Goal: Task Accomplishment & Management: Complete application form

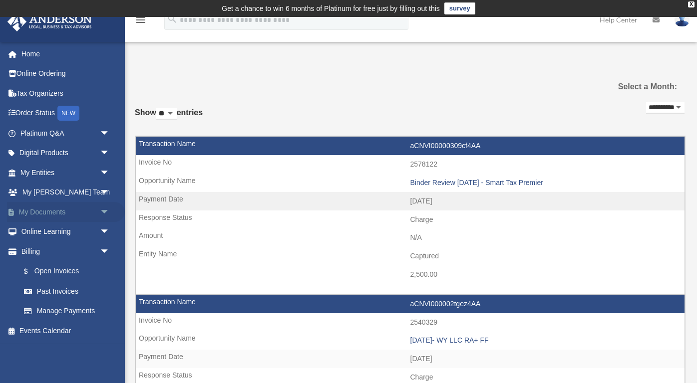
click at [100, 207] on span "arrow_drop_down" at bounding box center [110, 212] width 20 height 20
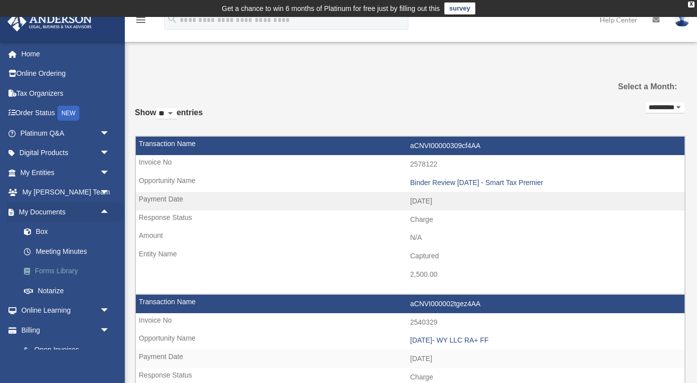
click at [67, 267] on link "Forms Library" at bounding box center [69, 271] width 111 height 20
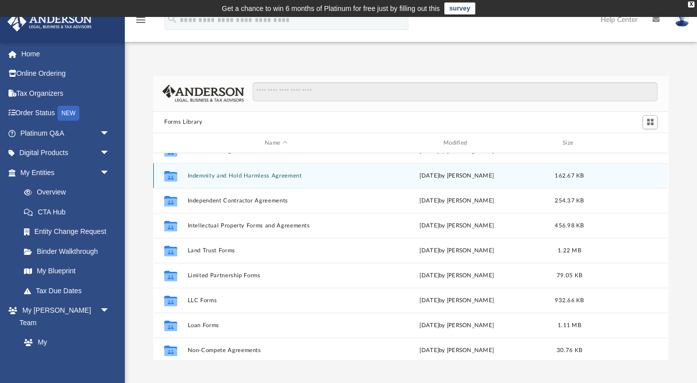
scroll to position [342, 0]
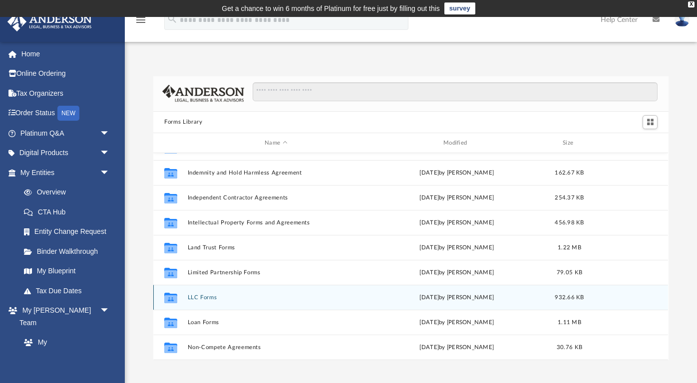
click at [205, 295] on button "LLC Forms" at bounding box center [276, 297] width 177 height 6
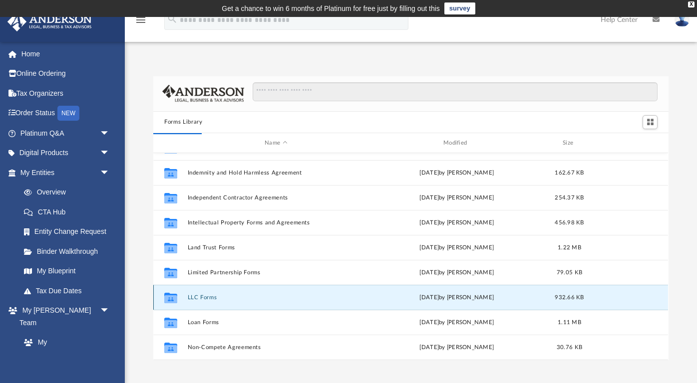
click at [201, 298] on button "LLC Forms" at bounding box center [276, 297] width 177 height 6
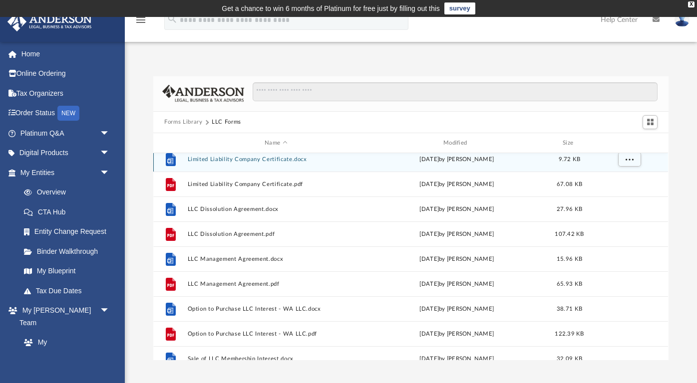
scroll to position [108, 0]
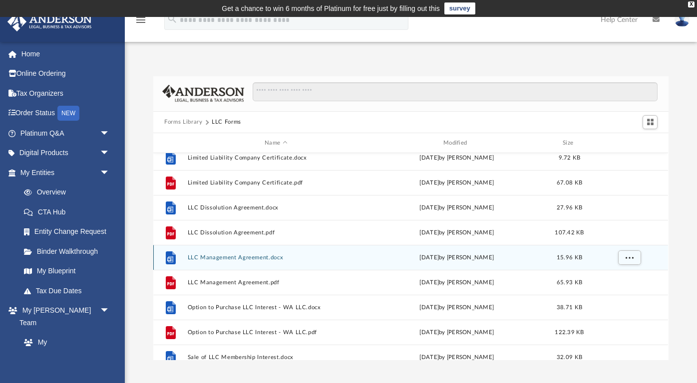
click at [257, 260] on button "LLC Management Agreement.docx" at bounding box center [276, 257] width 177 height 6
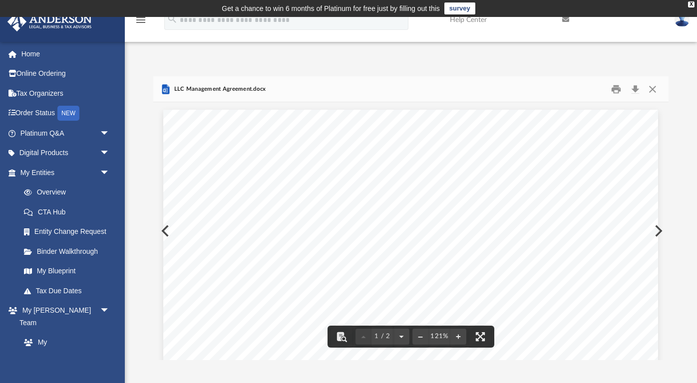
click at [635, 91] on button "Download" at bounding box center [635, 88] width 18 height 15
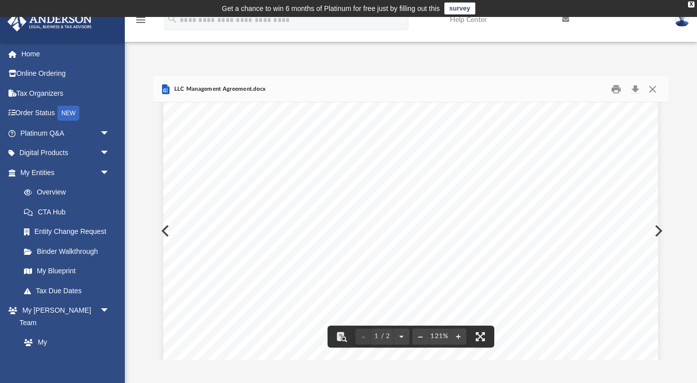
scroll to position [245, 0]
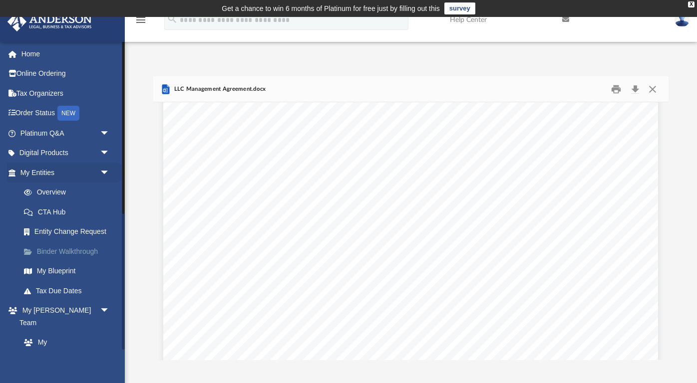
click at [92, 248] on link "Binder Walkthrough" at bounding box center [69, 251] width 111 height 20
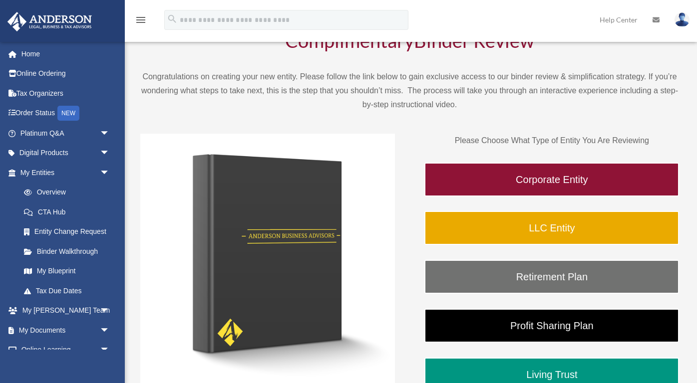
scroll to position [85, 0]
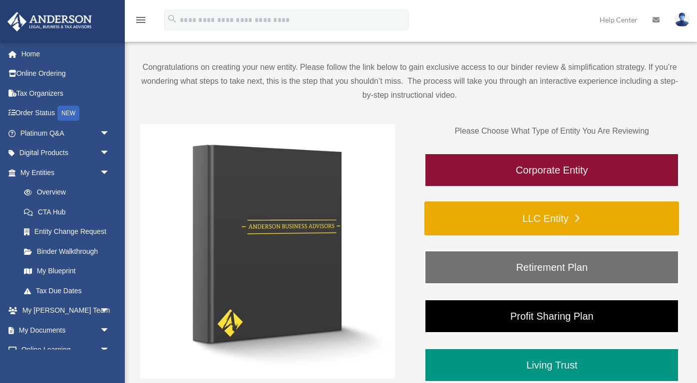
click at [475, 215] on link "LLC Entity" at bounding box center [551, 219] width 254 height 34
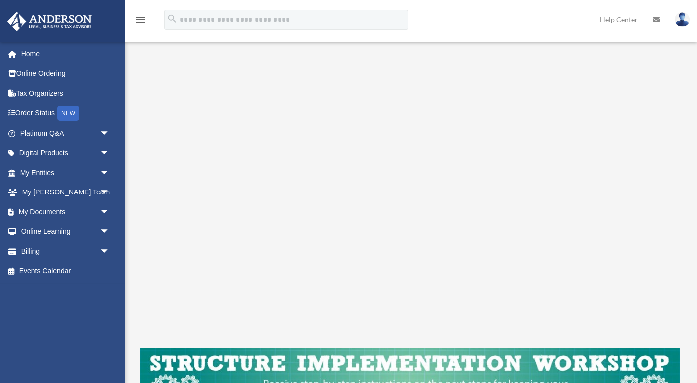
scroll to position [144, 0]
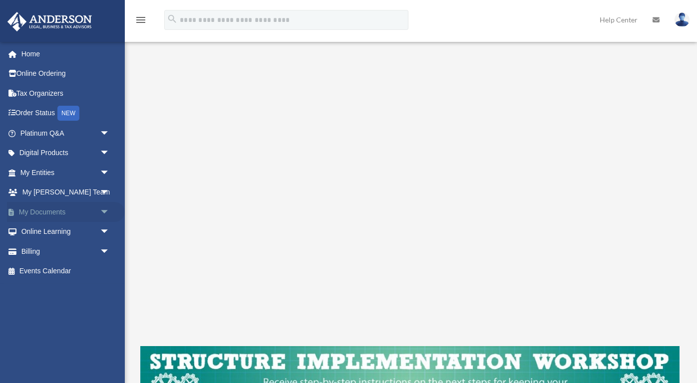
click at [68, 210] on link "My Documents arrow_drop_down" at bounding box center [66, 212] width 118 height 20
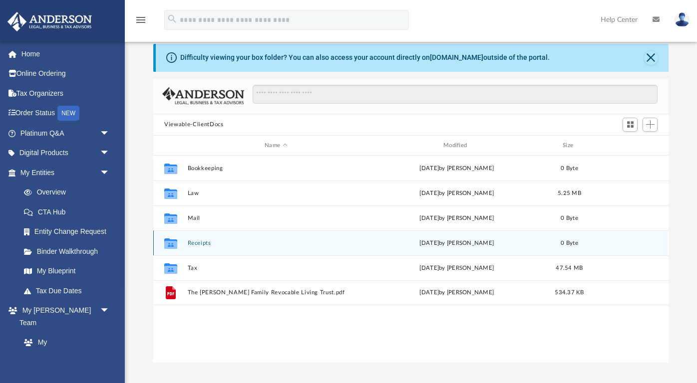
scroll to position [39, 0]
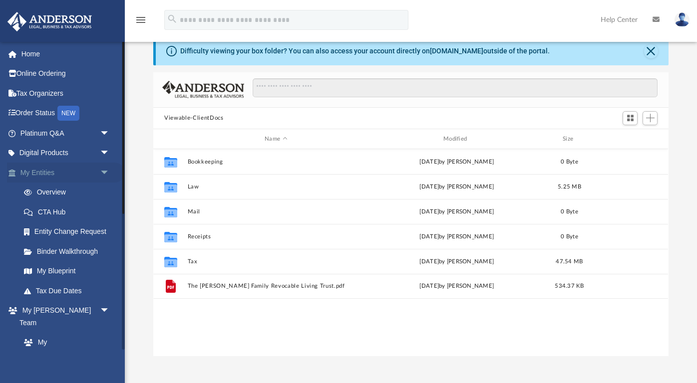
click at [102, 168] on span "arrow_drop_down" at bounding box center [110, 173] width 20 height 20
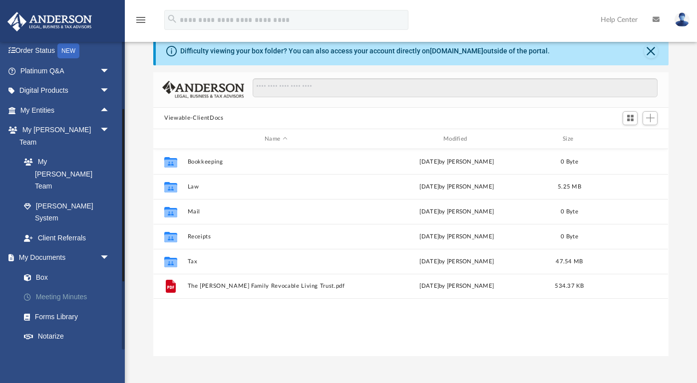
scroll to position [66, 0]
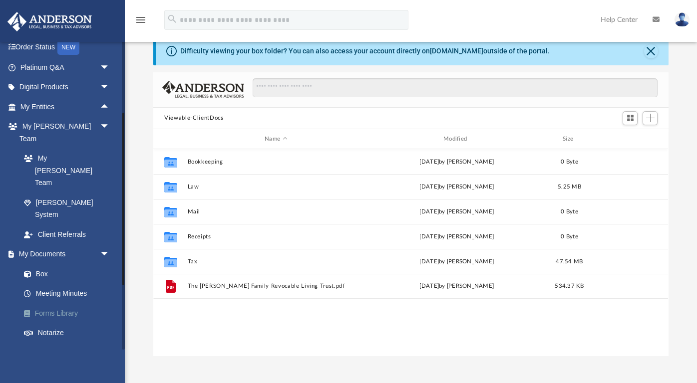
click at [68, 303] on link "Forms Library" at bounding box center [69, 313] width 111 height 20
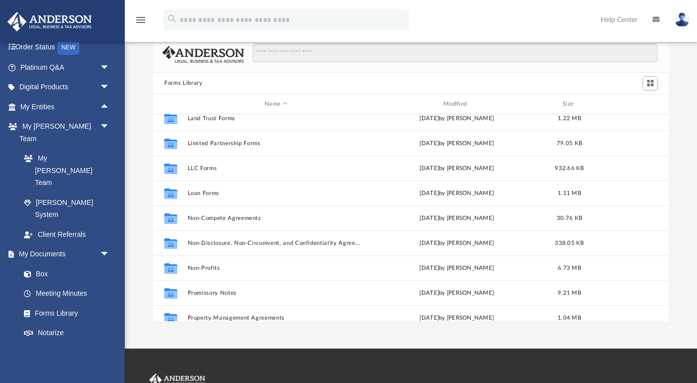
scroll to position [435, 0]
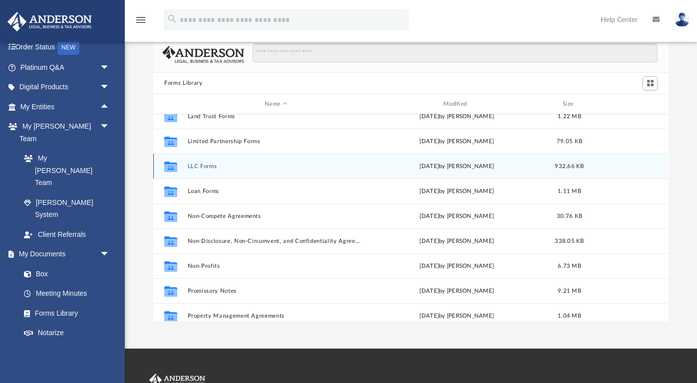
click at [210, 169] on button "LLC Forms" at bounding box center [276, 166] width 177 height 6
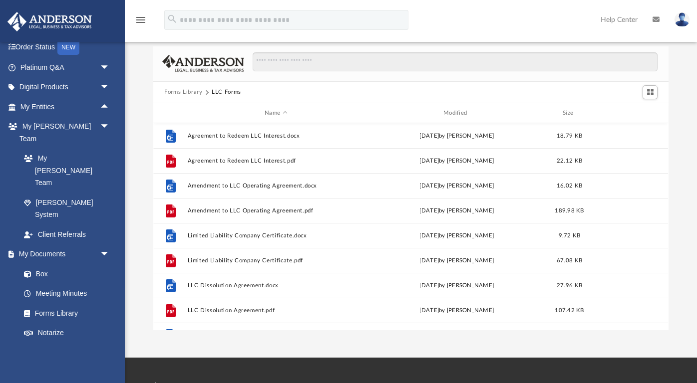
scroll to position [28, 0]
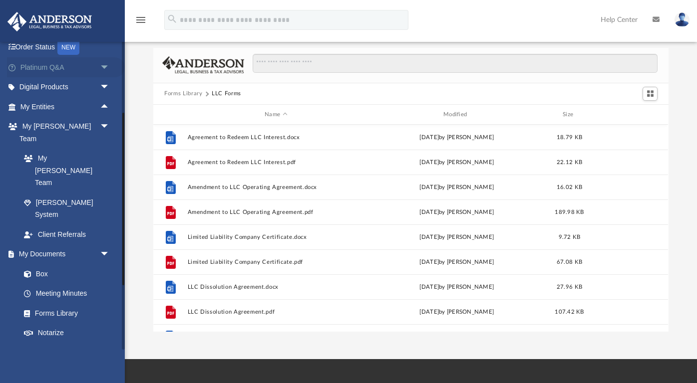
click at [73, 67] on link "Platinum Q&A arrow_drop_down" at bounding box center [66, 67] width 118 height 20
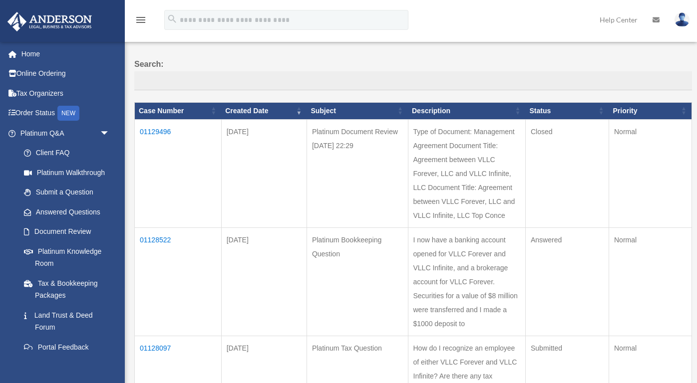
scroll to position [83, 0]
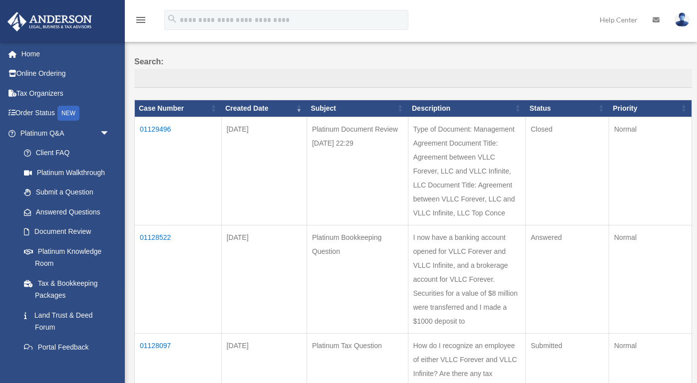
click at [166, 139] on td "01129496" at bounding box center [178, 171] width 87 height 108
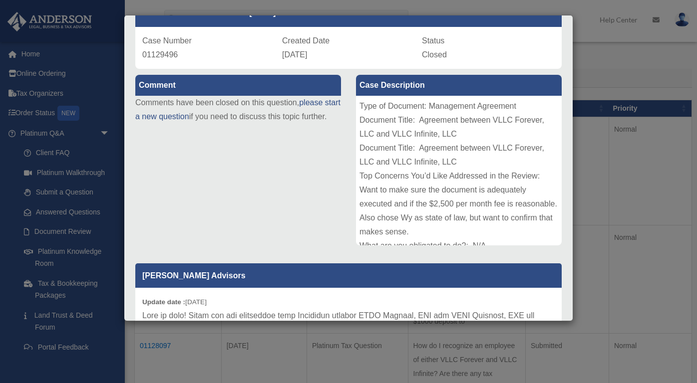
scroll to position [60, 0]
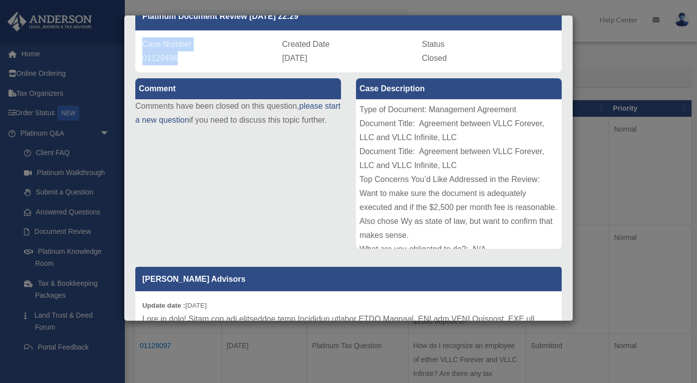
drag, startPoint x: 181, startPoint y: 57, endPoint x: 144, endPoint y: 43, distance: 39.3
click at [144, 43] on div "Case Number 01129496" at bounding box center [208, 51] width 133 height 28
copy div "Case Number 01129496"
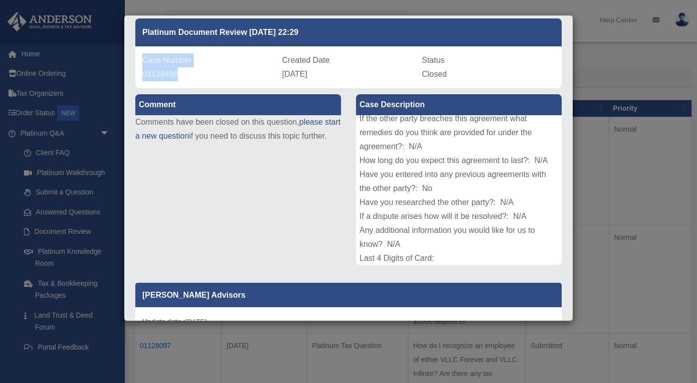
scroll to position [41, 0]
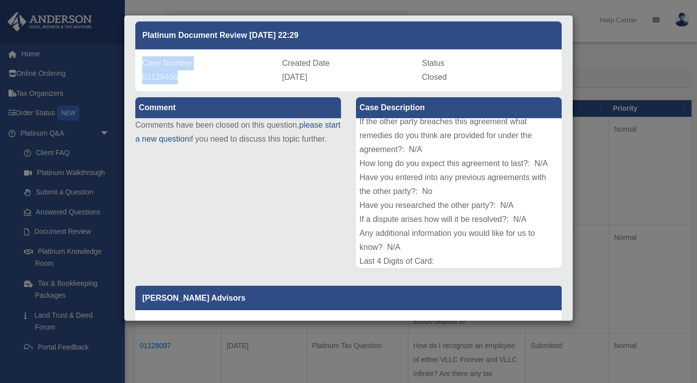
click at [188, 135] on link "please start a new question" at bounding box center [237, 132] width 205 height 22
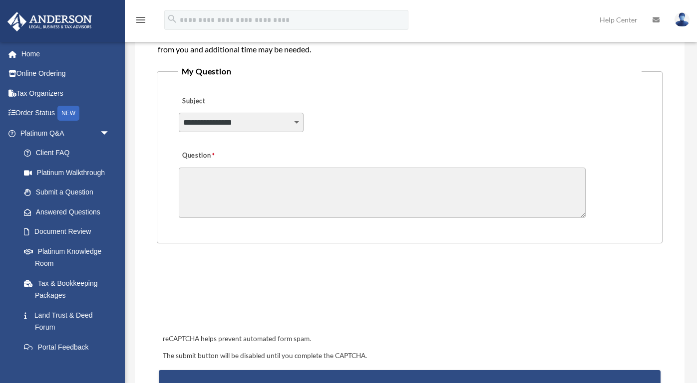
scroll to position [249, 0]
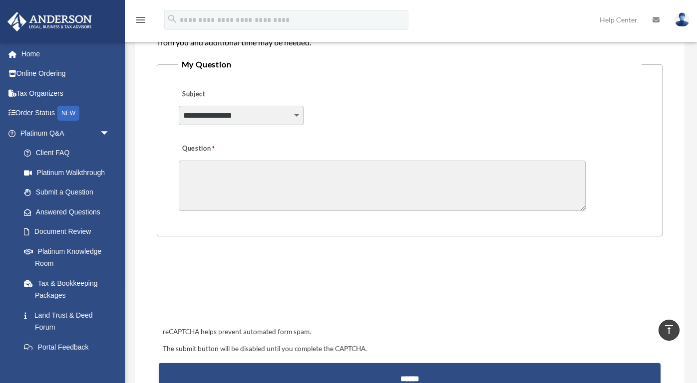
select select "******"
click at [270, 181] on textarea "Question" at bounding box center [382, 186] width 407 height 50
paste textarea "**********"
drag, startPoint x: 270, startPoint y: 181, endPoint x: 186, endPoint y: 172, distance: 84.4
click at [186, 172] on textarea "**********" at bounding box center [382, 186] width 407 height 50
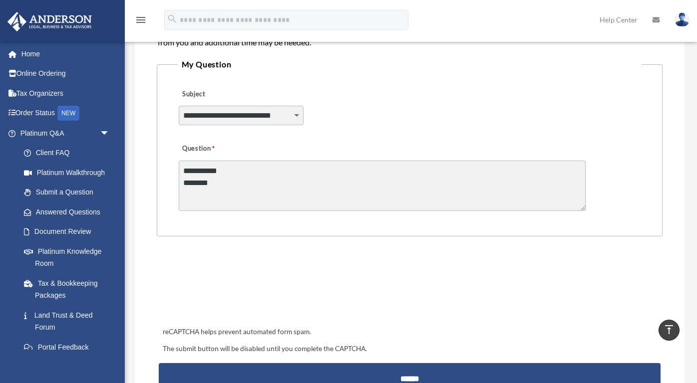
click at [185, 171] on textarea "**********" at bounding box center [382, 186] width 407 height 50
click at [314, 163] on textarea "**********" at bounding box center [382, 186] width 407 height 50
drag, startPoint x: 186, startPoint y: 172, endPoint x: 391, endPoint y: 170, distance: 204.6
click at [391, 170] on textarea "**********" at bounding box center [382, 186] width 407 height 50
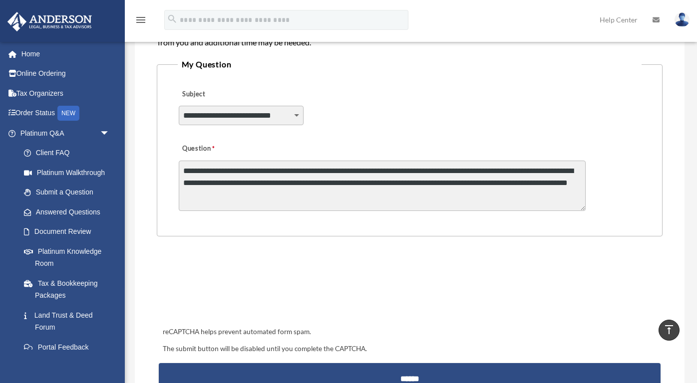
click at [345, 178] on textarea "**********" at bounding box center [382, 186] width 407 height 50
click at [407, 195] on textarea "**********" at bounding box center [382, 186] width 407 height 50
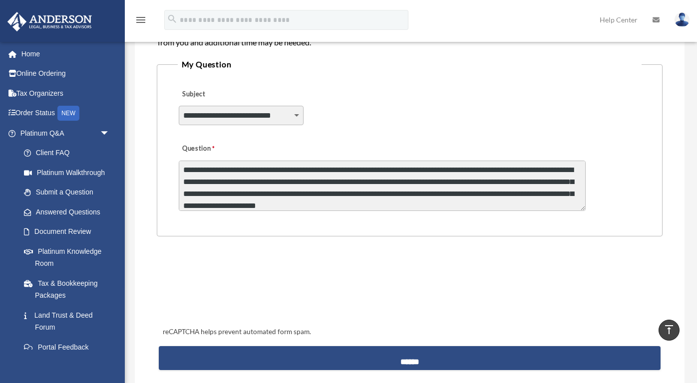
click at [566, 202] on textarea "**********" at bounding box center [382, 186] width 407 height 50
click at [374, 205] on textarea "**********" at bounding box center [382, 186] width 407 height 50
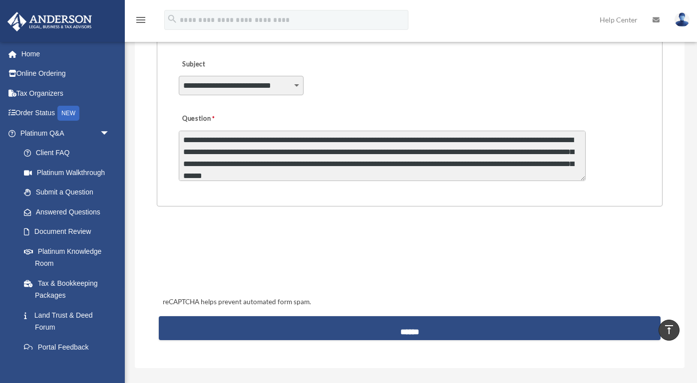
scroll to position [296, 0]
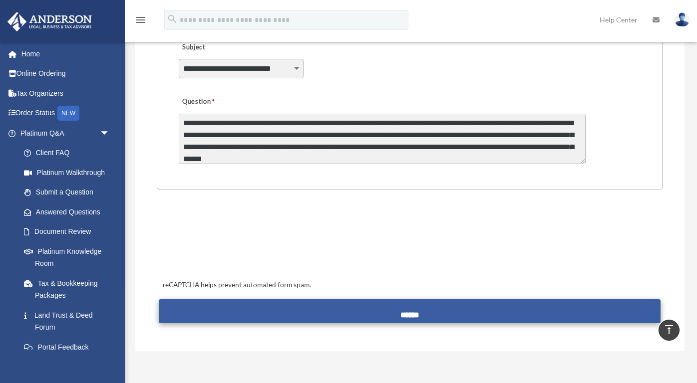
type textarea "**********"
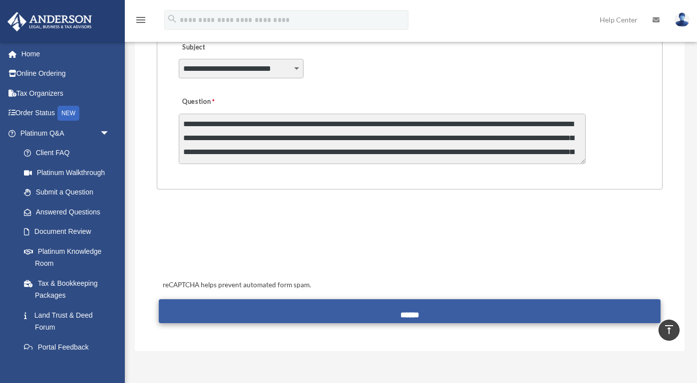
click at [417, 308] on input "******" at bounding box center [409, 311] width 501 height 24
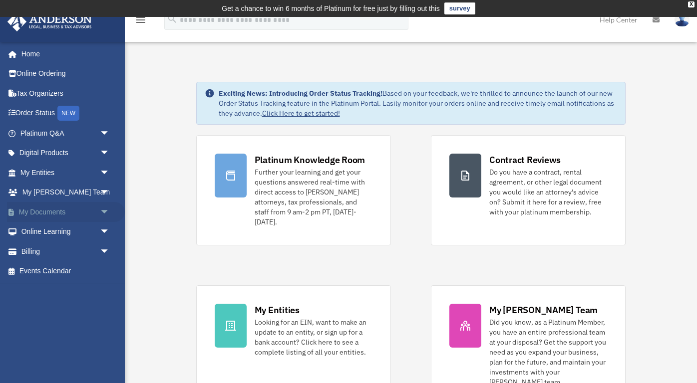
click at [61, 214] on link "My Documents arrow_drop_down" at bounding box center [66, 212] width 118 height 20
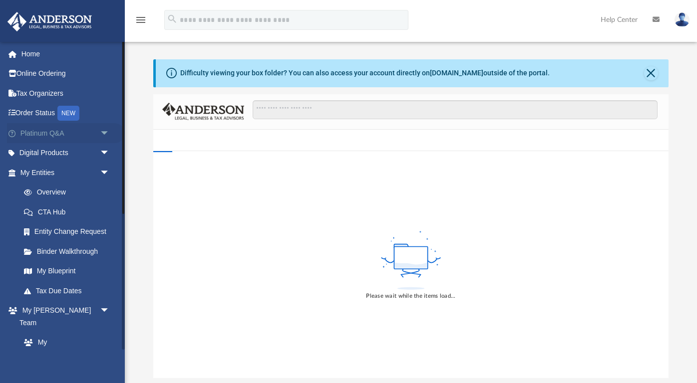
click at [83, 133] on link "Platinum Q&A arrow_drop_down" at bounding box center [66, 133] width 118 height 20
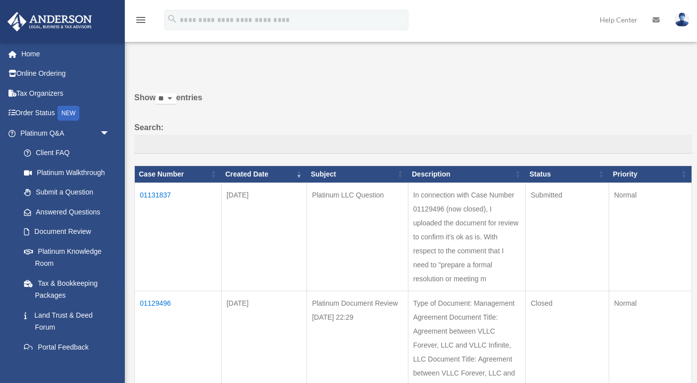
click at [106, 131] on span "arrow_drop_down" at bounding box center [110, 133] width 20 height 20
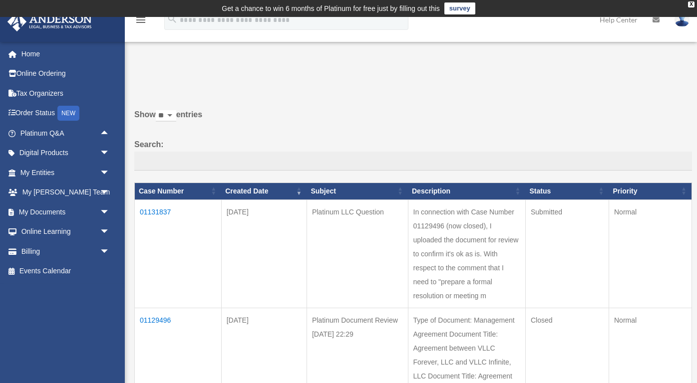
click at [106, 131] on span "arrow_drop_up" at bounding box center [110, 133] width 20 height 20
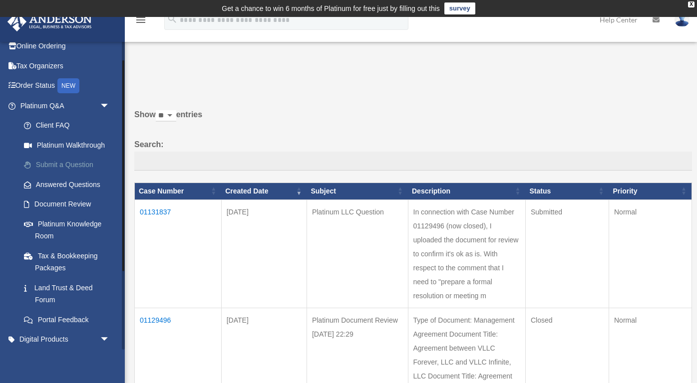
scroll to position [27, 0]
click at [80, 204] on link "Document Review" at bounding box center [69, 205] width 111 height 20
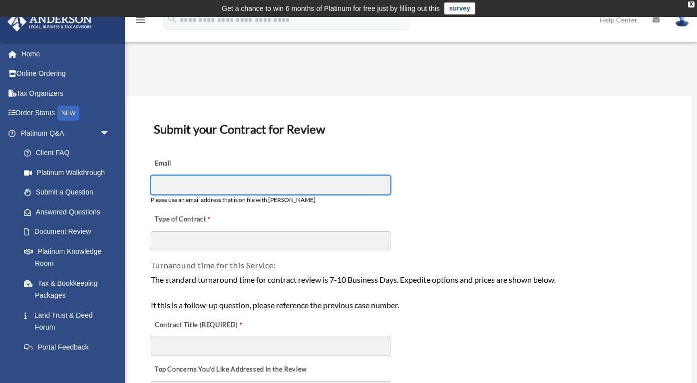
type input "**********"
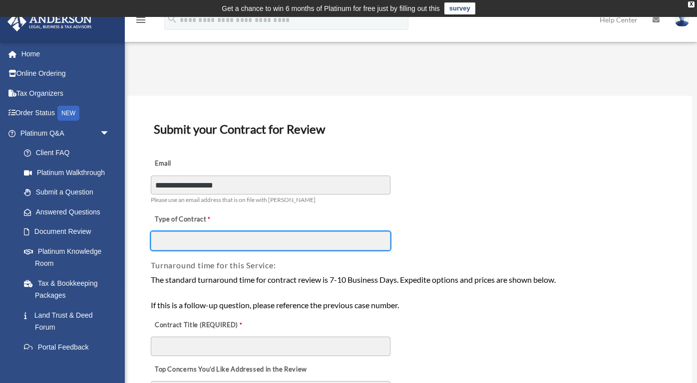
click at [217, 240] on input "Type of Contract" at bounding box center [270, 241] width 239 height 19
type input "**********"
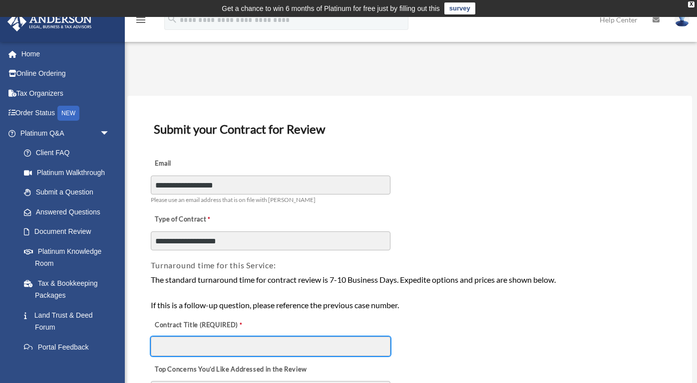
click at [212, 340] on input "Contract Title (REQUIRED)" at bounding box center [270, 346] width 239 height 19
drag, startPoint x: 215, startPoint y: 350, endPoint x: 226, endPoint y: 348, distance: 11.2
click at [226, 348] on input "**********" at bounding box center [270, 346] width 239 height 19
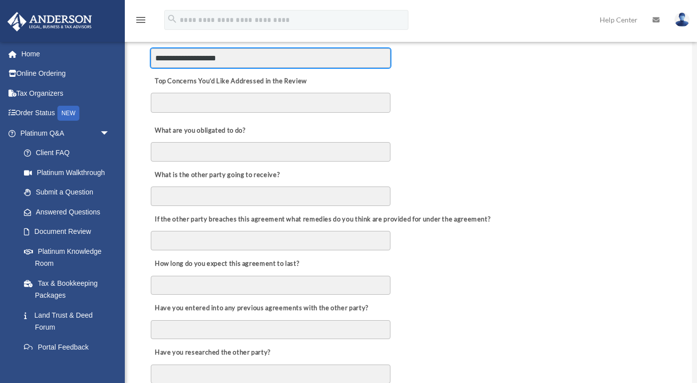
scroll to position [289, 0]
type input "**********"
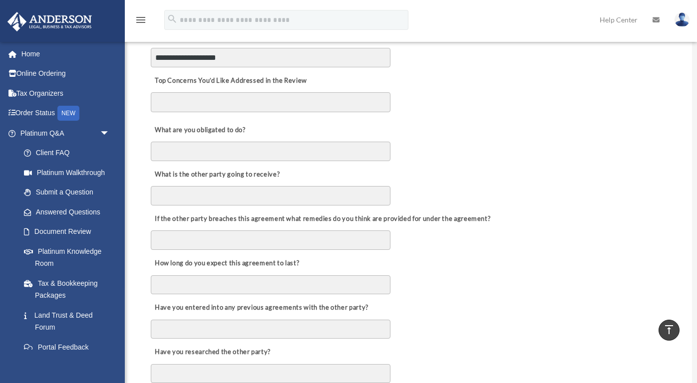
click at [280, 101] on textarea "Top Concerns You’d Like Addressed in the Review" at bounding box center [270, 102] width 239 height 20
type textarea "**********"
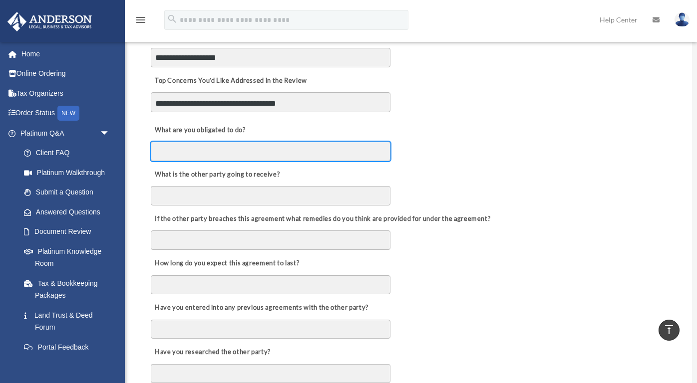
click at [275, 149] on input "What are you obligated to do?" at bounding box center [270, 151] width 239 height 19
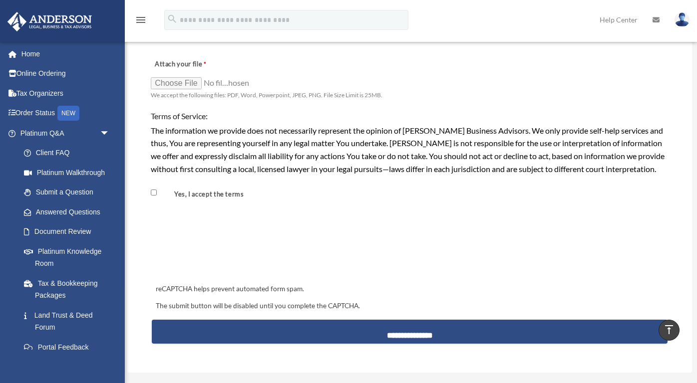
scroll to position [815, 0]
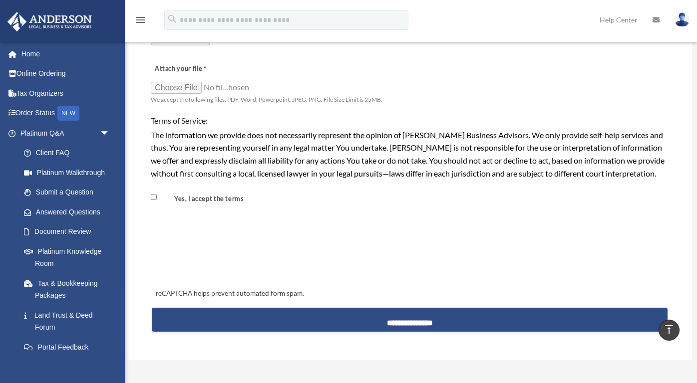
click at [186, 80] on input "Attach your file" at bounding box center [201, 87] width 100 height 14
type input "**********"
click at [223, 80] on input "Attach your file" at bounding box center [201, 87] width 100 height 14
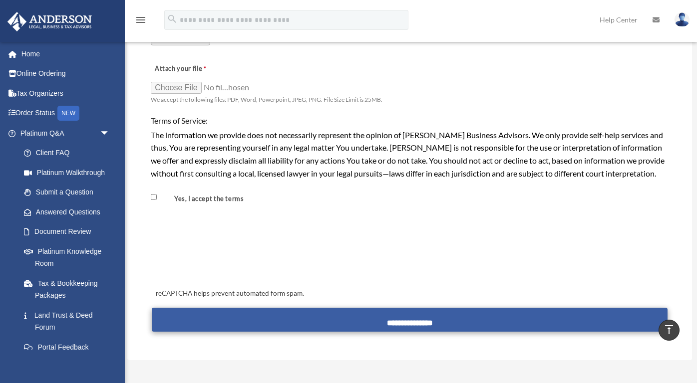
click at [317, 308] on input "**********" at bounding box center [409, 320] width 515 height 24
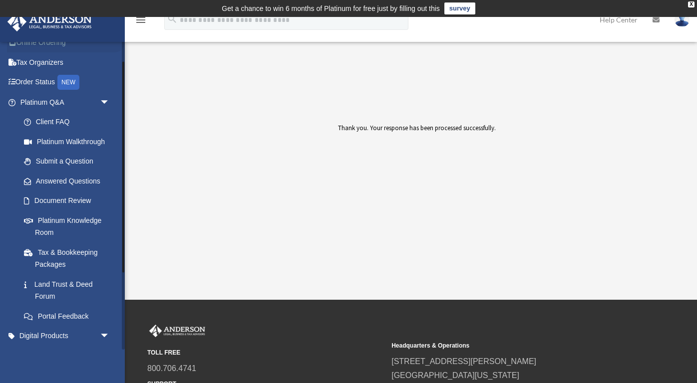
scroll to position [32, 0]
click at [83, 217] on link "Platinum Knowledge Room" at bounding box center [69, 226] width 111 height 32
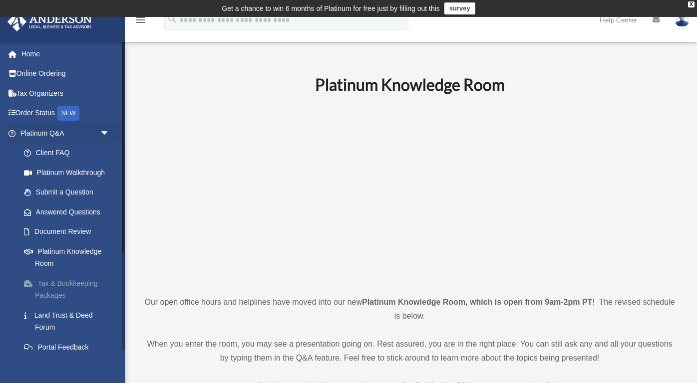
click at [90, 279] on link "Tax & Bookkeeping Packages" at bounding box center [69, 289] width 111 height 32
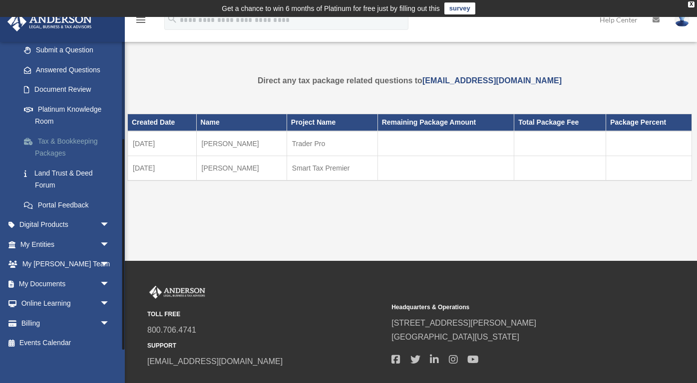
scroll to position [142, 0]
click at [102, 298] on span "arrow_drop_down" at bounding box center [110, 304] width 20 height 20
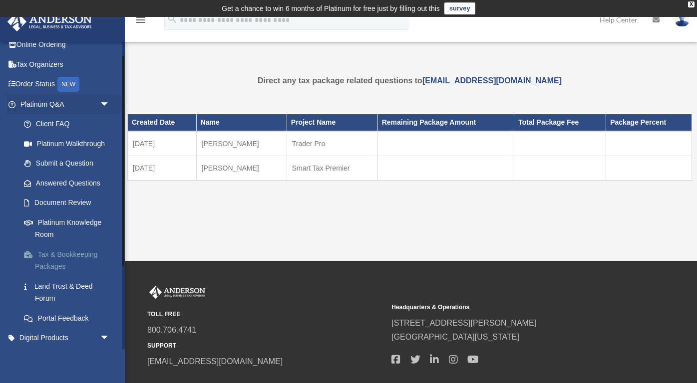
scroll to position [25, 0]
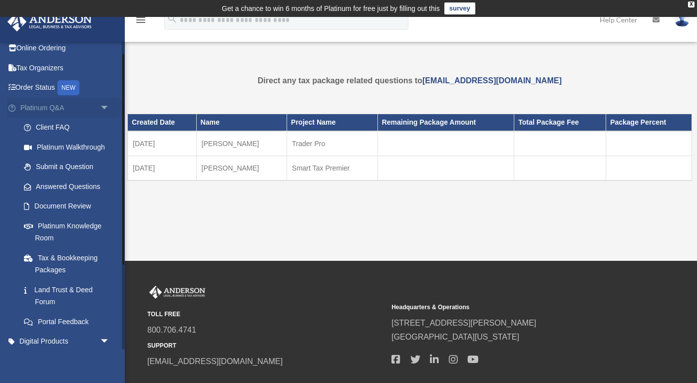
click at [47, 108] on link "Platinum Q&A arrow_drop_down" at bounding box center [66, 108] width 118 height 20
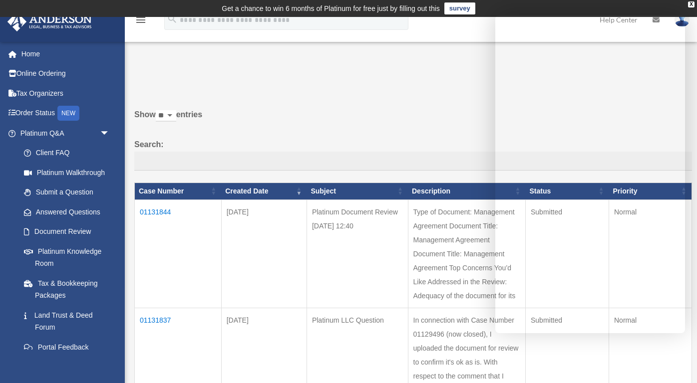
click at [420, 84] on p at bounding box center [409, 81] width 564 height 14
click at [106, 128] on span "arrow_drop_down" at bounding box center [110, 133] width 20 height 20
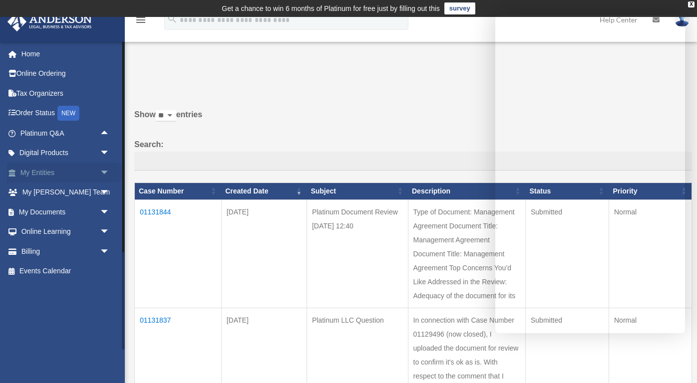
click at [101, 174] on span "arrow_drop_down" at bounding box center [110, 173] width 20 height 20
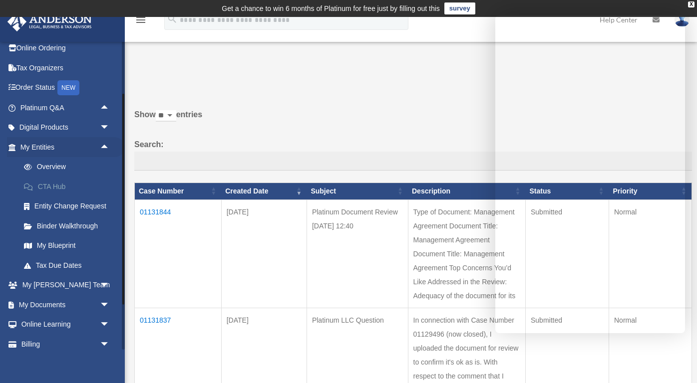
scroll to position [26, 0]
click at [91, 300] on link "My Documents arrow_drop_down" at bounding box center [66, 304] width 118 height 20
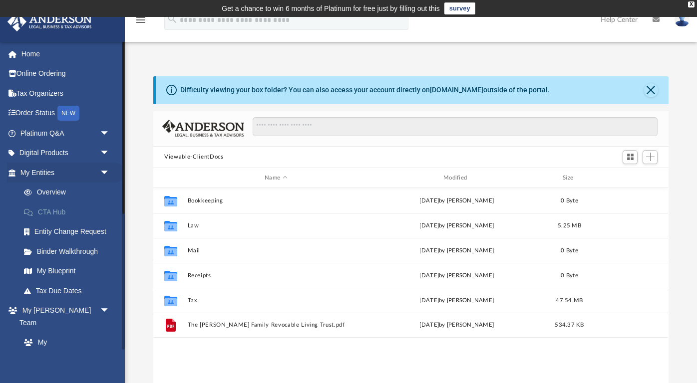
scroll to position [227, 515]
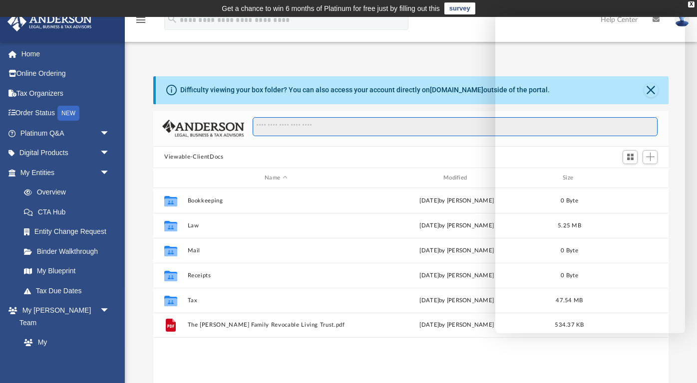
click at [279, 129] on input "Search files and folders" at bounding box center [454, 126] width 405 height 19
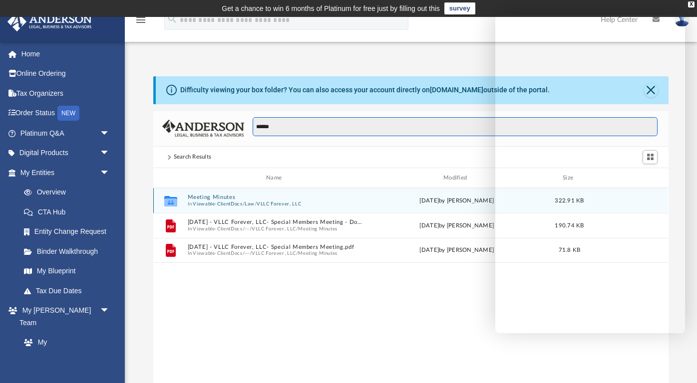
type input "******"
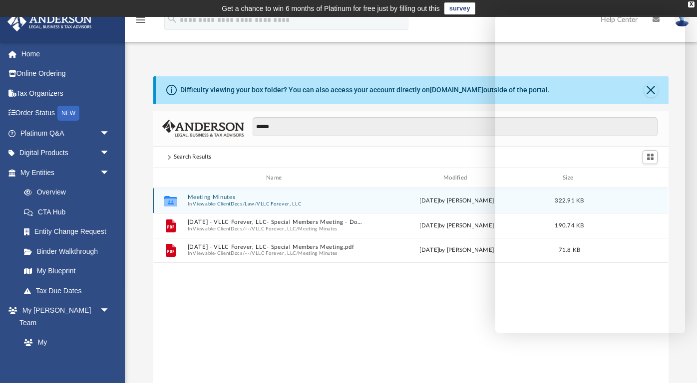
click at [284, 196] on button "Meeting Minutes" at bounding box center [276, 198] width 177 height 6
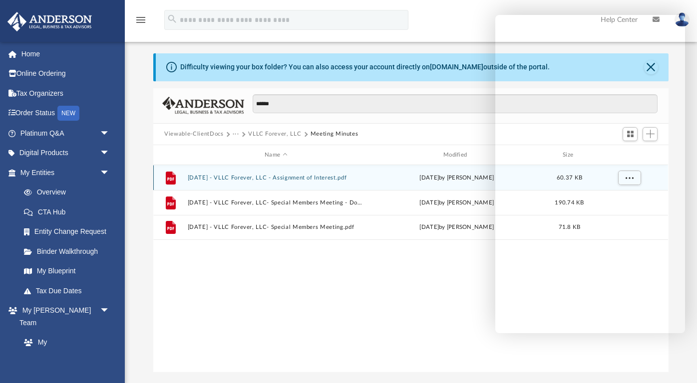
scroll to position [23, 0]
click at [312, 173] on div "File [DATE] - VLLC Forever, LLC - Assignment of Interest.pdf [DATE] by [PERSON_…" at bounding box center [410, 177] width 514 height 25
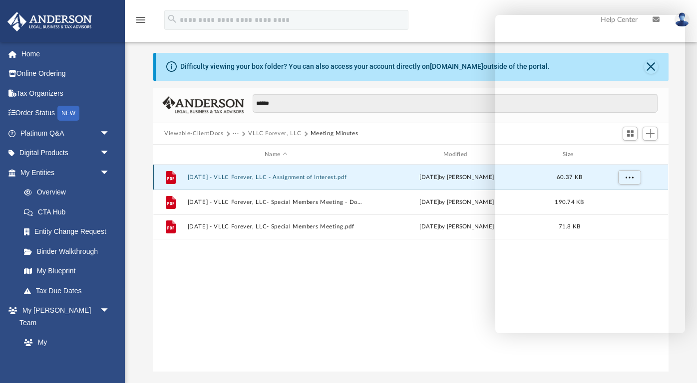
click at [310, 179] on button "[DATE] - VLLC Forever, LLC - Assignment of Interest.pdf" at bounding box center [276, 177] width 177 height 6
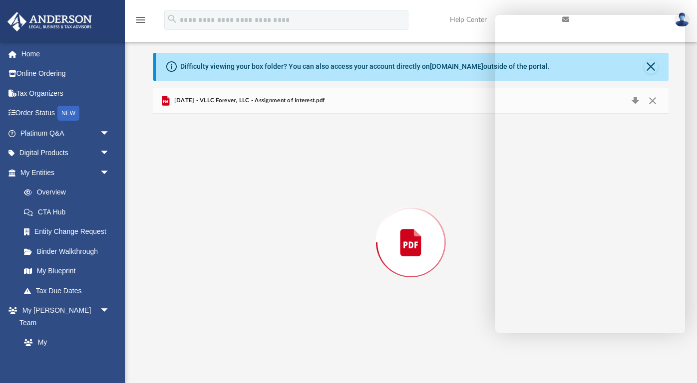
click at [310, 179] on div "Preview" at bounding box center [410, 242] width 514 height 257
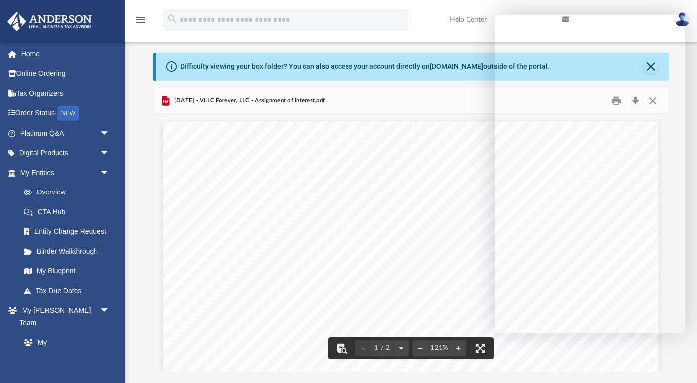
scroll to position [0, 0]
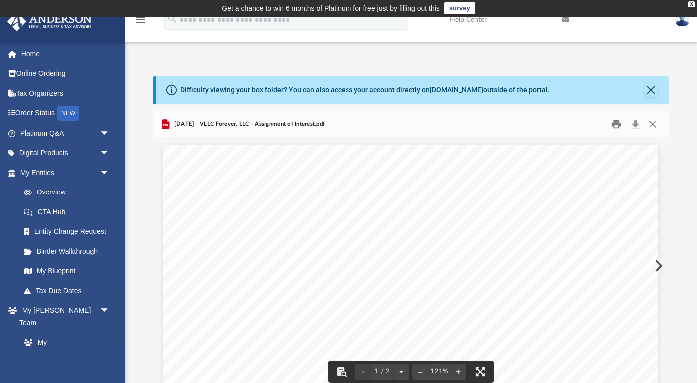
click at [616, 125] on button "Print" at bounding box center [616, 123] width 20 height 15
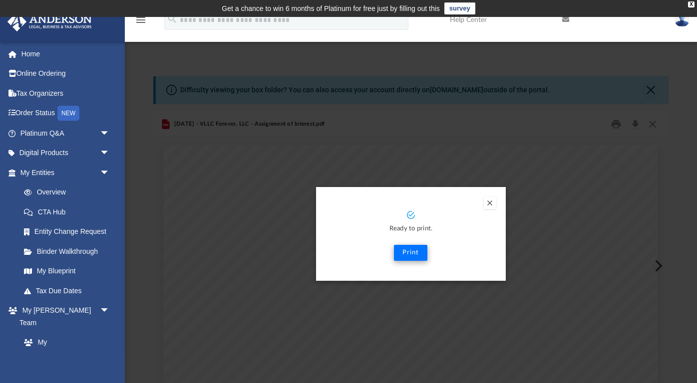
click at [409, 252] on button "Print" at bounding box center [410, 253] width 33 height 16
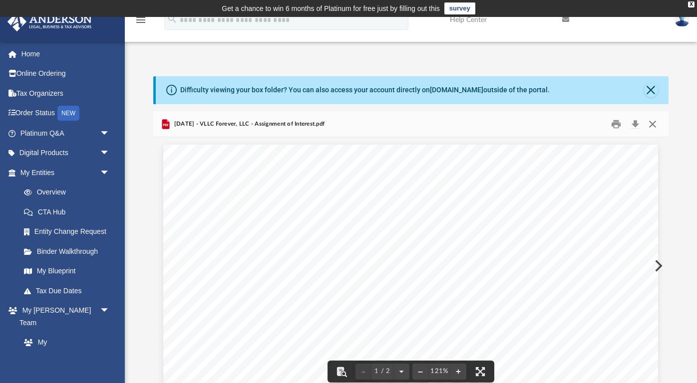
click at [651, 126] on button "Close" at bounding box center [652, 123] width 18 height 15
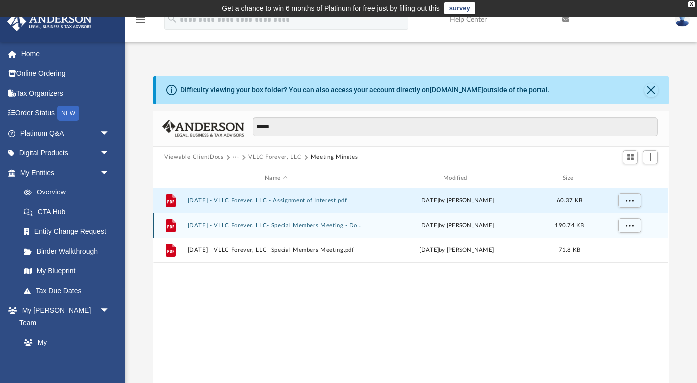
click at [331, 225] on button "2025.09.03 - VLLC Forever, LLC- Special Members Meeting - DocuSigned.pdf" at bounding box center [276, 226] width 177 height 6
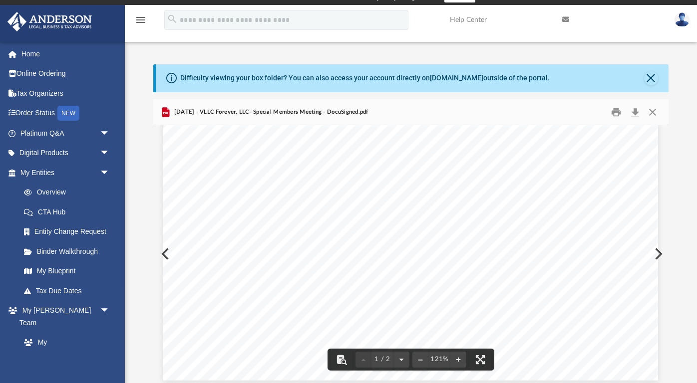
scroll to position [387, 0]
click at [611, 116] on button "Print" at bounding box center [616, 111] width 20 height 15
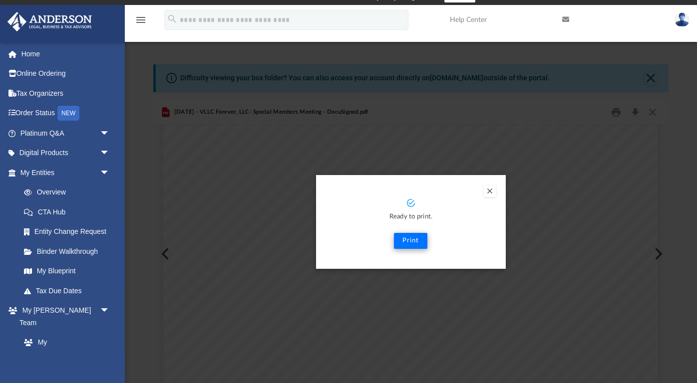
click at [413, 239] on button "Print" at bounding box center [410, 241] width 33 height 16
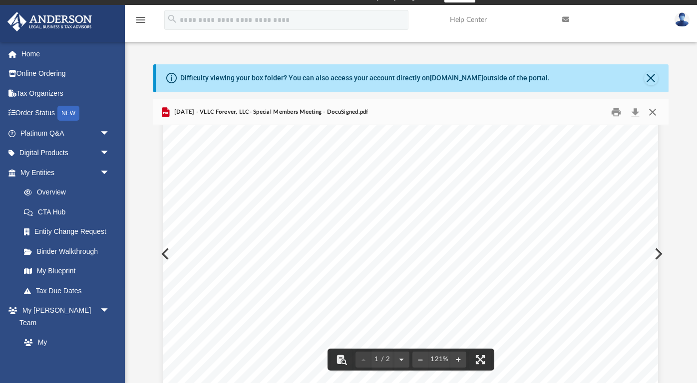
click at [656, 110] on button "Close" at bounding box center [652, 111] width 18 height 15
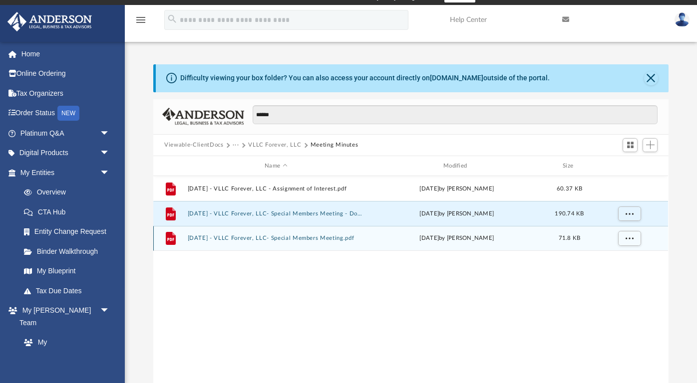
click at [288, 237] on button "[DATE] - VLLC Forever, LLC- Special Members Meeting.pdf" at bounding box center [276, 238] width 177 height 6
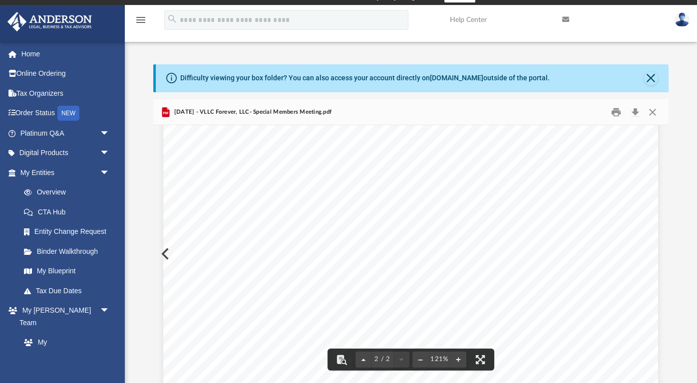
scroll to position [782, 0]
click at [617, 108] on button "Print" at bounding box center [616, 111] width 20 height 15
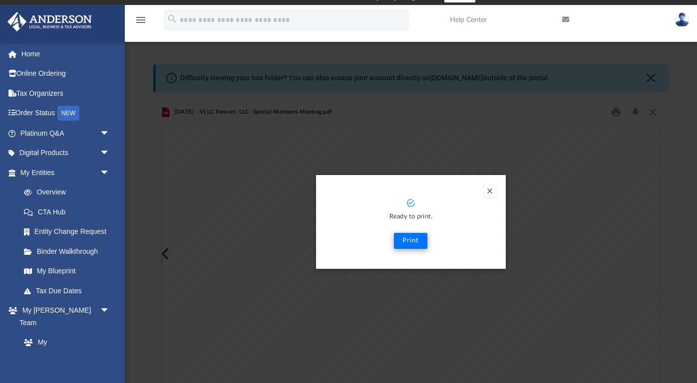
click at [419, 245] on button "Print" at bounding box center [410, 241] width 33 height 16
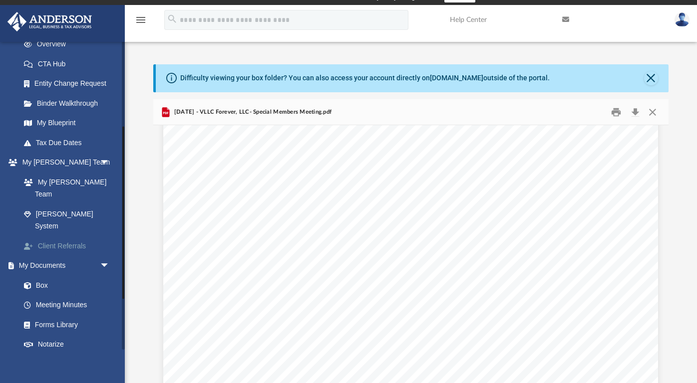
scroll to position [152, 0]
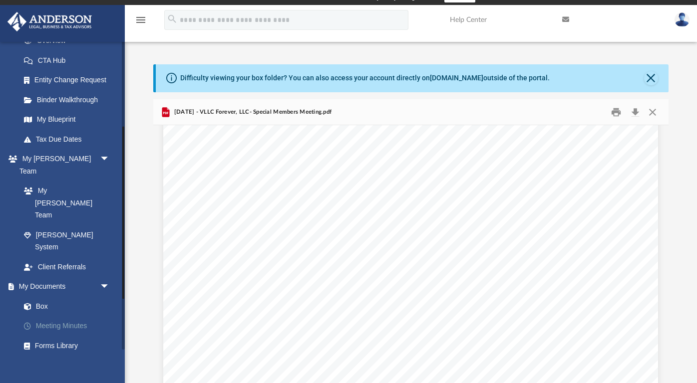
click at [80, 316] on link "Meeting Minutes" at bounding box center [69, 326] width 111 height 20
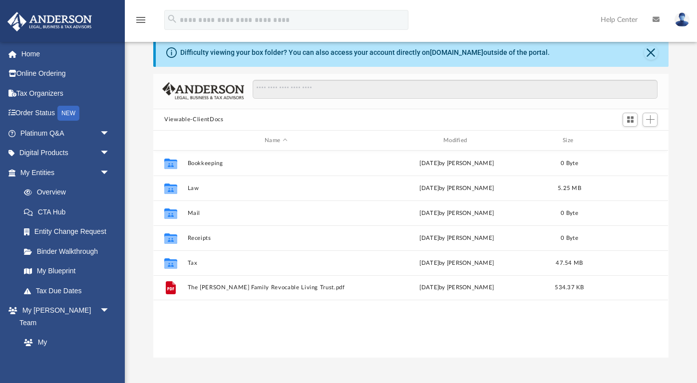
scroll to position [37, 0]
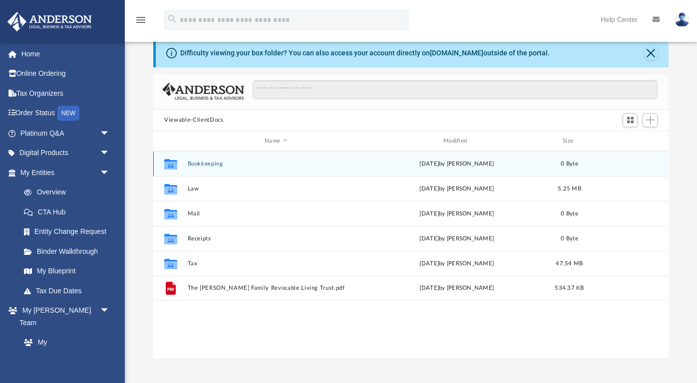
click at [201, 155] on div "Collaborated Folder Bookkeeping [DATE] by [PERSON_NAME] 0 Byte" at bounding box center [410, 163] width 514 height 25
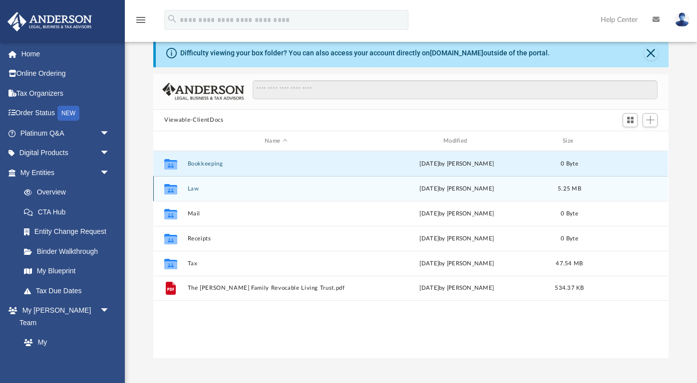
click at [194, 188] on button "Law" at bounding box center [276, 189] width 177 height 6
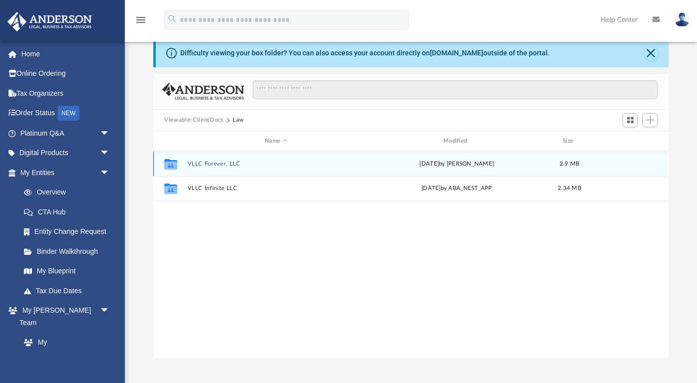
click at [224, 165] on button "VLLC Forever, LLC" at bounding box center [276, 164] width 177 height 6
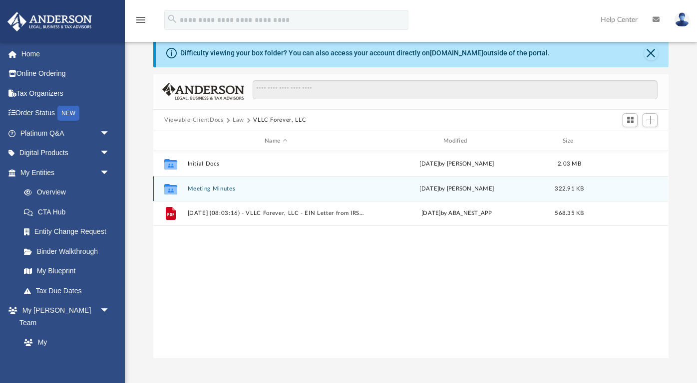
click at [216, 188] on button "Meeting Minutes" at bounding box center [276, 189] width 177 height 6
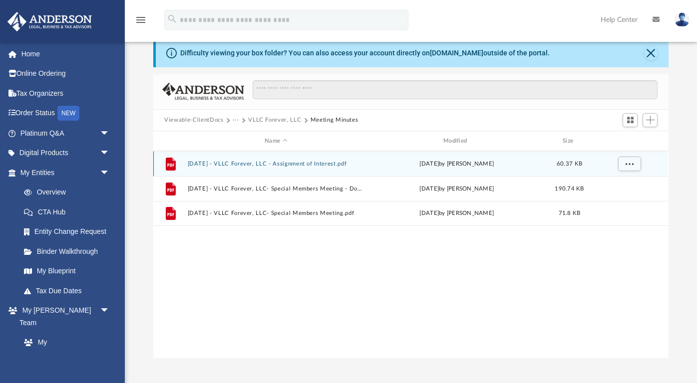
click at [344, 163] on button "[DATE] - VLLC Forever, LLC - Assignment of Interest.pdf" at bounding box center [276, 164] width 177 height 6
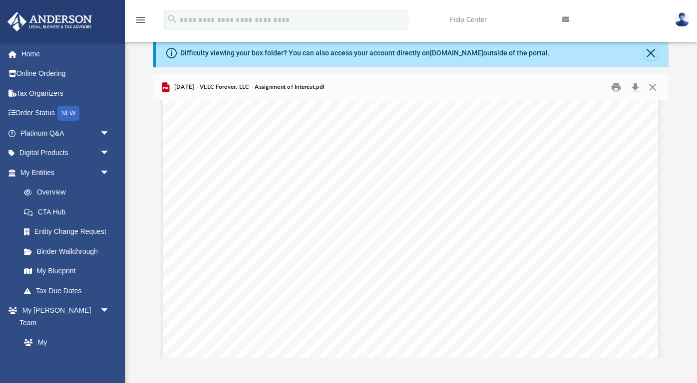
scroll to position [38, 0]
